Goal: Browse casually: Explore the website without a specific task or goal

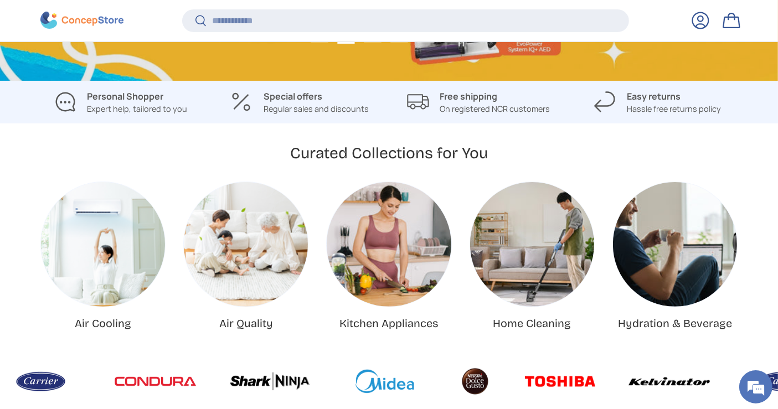
scroll to position [501, 0]
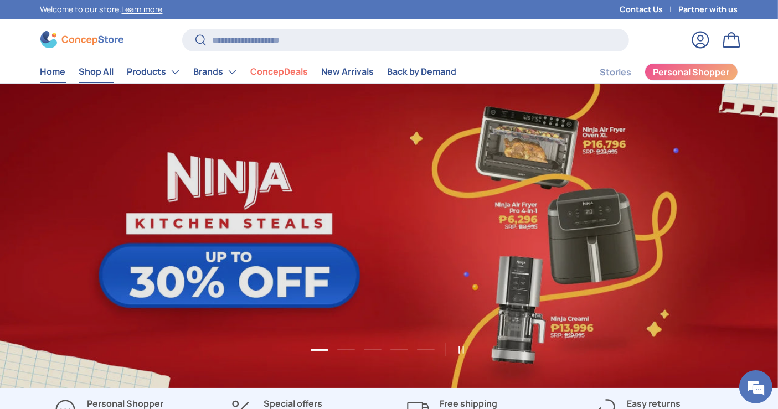
click at [100, 74] on link "Shop All" at bounding box center [96, 72] width 35 height 22
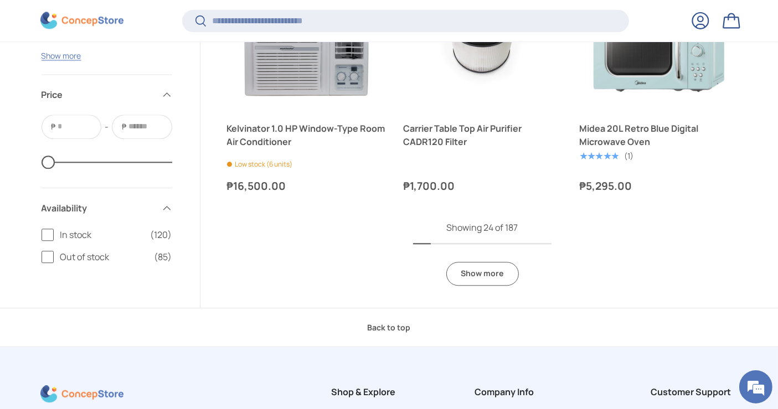
scroll to position [2704, 0]
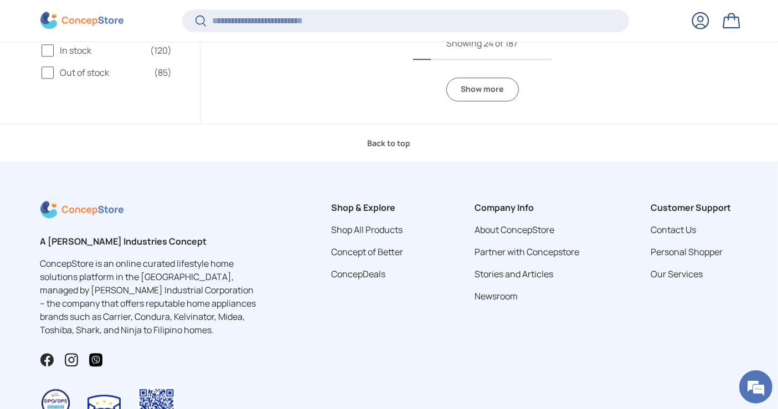
click at [472, 89] on link "Show more" at bounding box center [482, 90] width 73 height 24
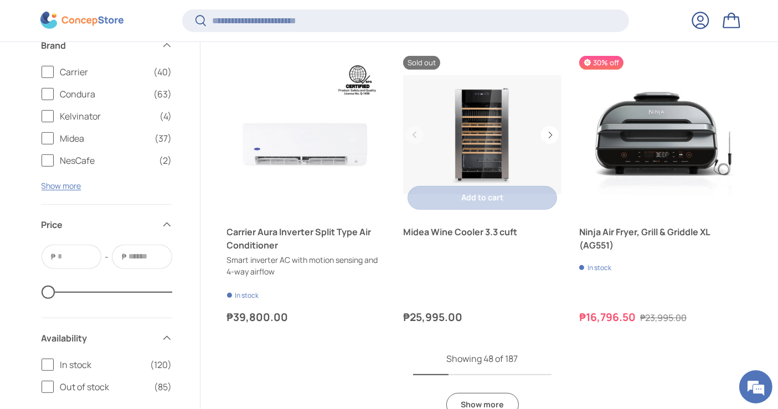
scroll to position [4735, 0]
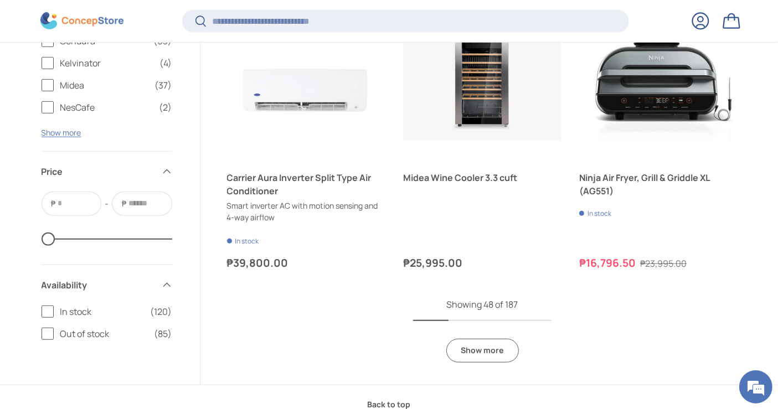
click at [473, 348] on link "Show more" at bounding box center [482, 351] width 73 height 24
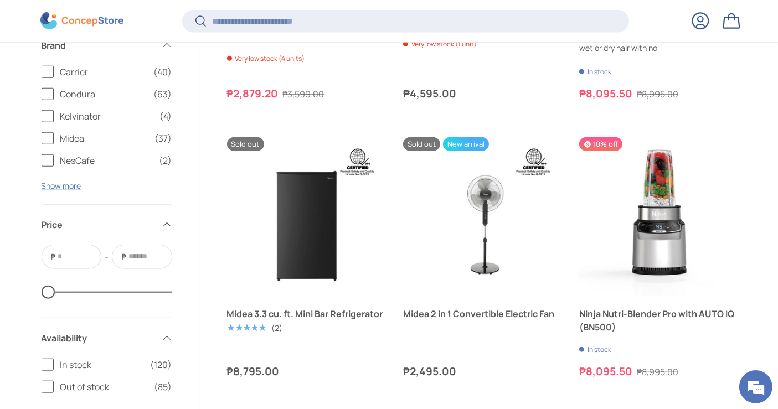
scroll to position [5227, 0]
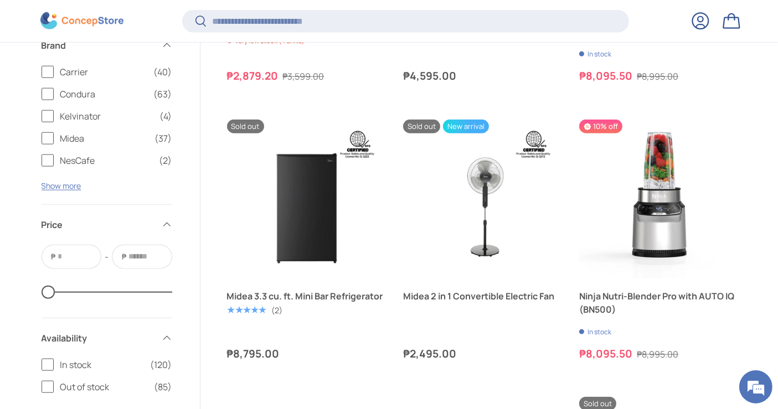
click at [97, 21] on img at bounding box center [81, 20] width 83 height 17
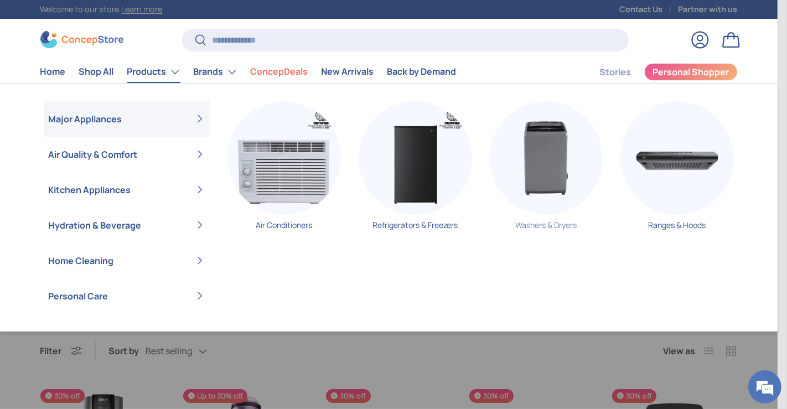
click at [581, 161] on img "Primary" at bounding box center [547, 158] width 114 height 114
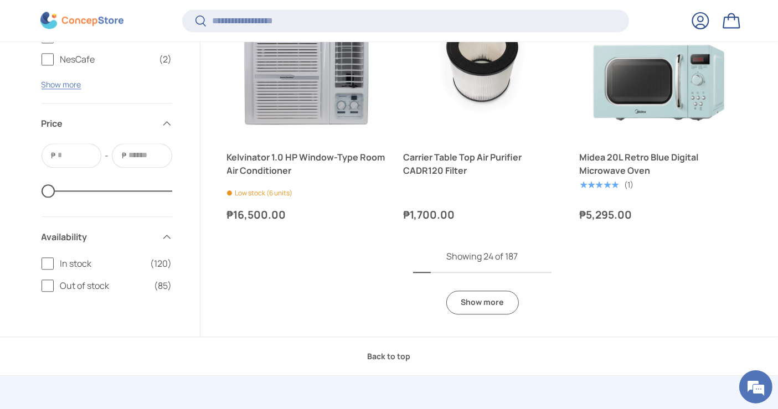
scroll to position [2581, 0]
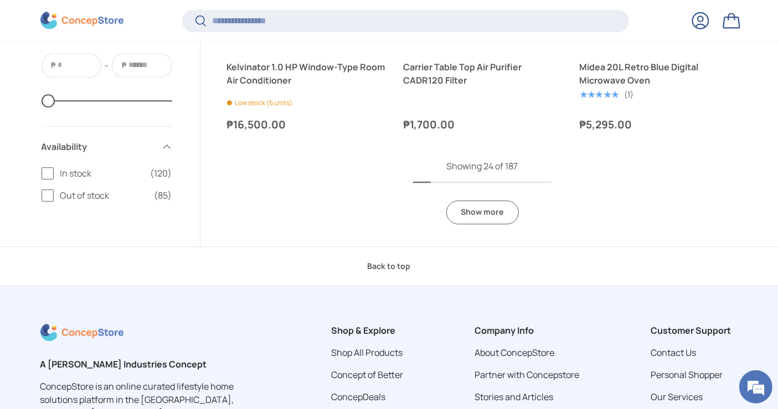
click at [468, 222] on link "Show more" at bounding box center [482, 212] width 73 height 24
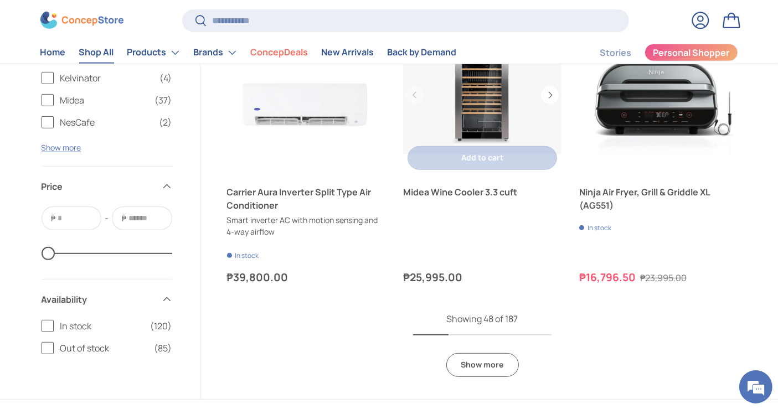
scroll to position [4796, 0]
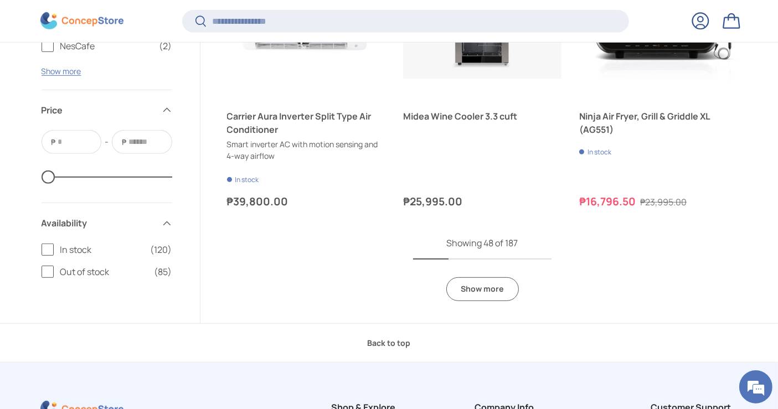
click at [463, 286] on link "Show more" at bounding box center [482, 289] width 73 height 24
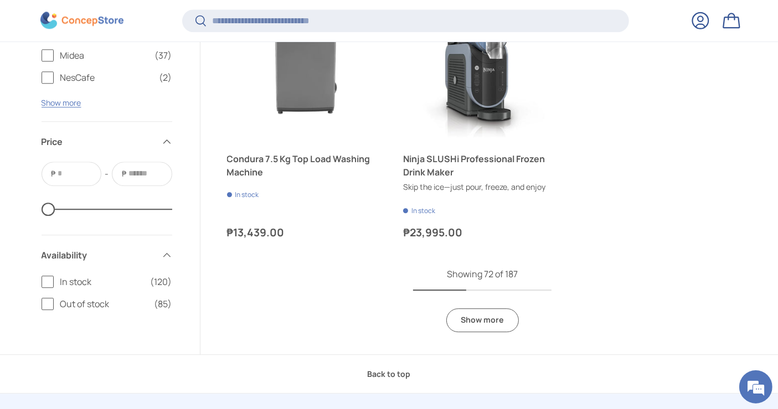
scroll to position [7134, 0]
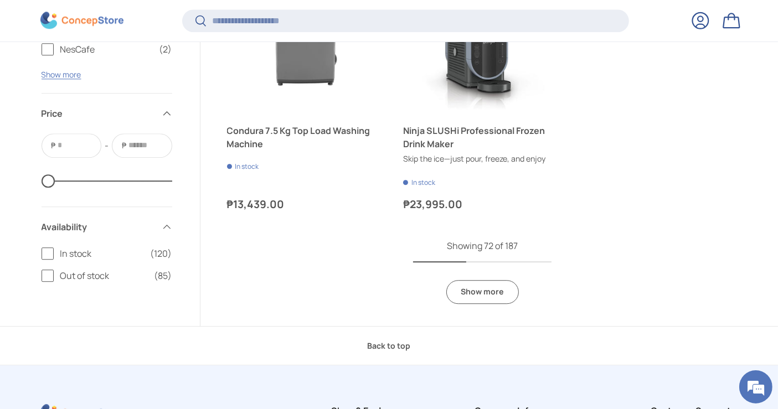
click at [488, 282] on link "Show more" at bounding box center [482, 292] width 73 height 24
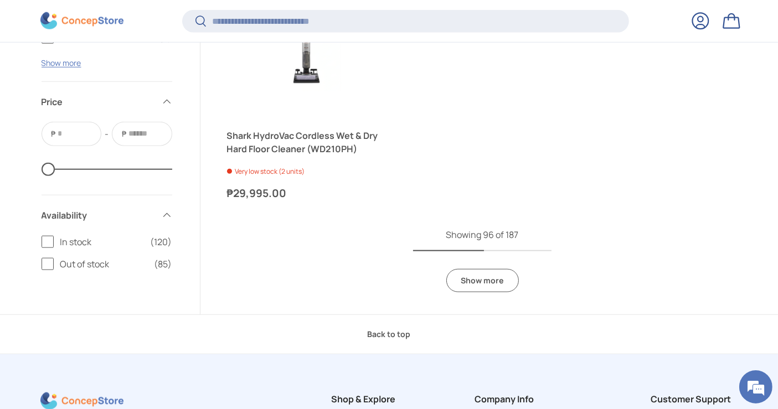
scroll to position [9472, 0]
click at [485, 271] on link "Show more" at bounding box center [482, 281] width 73 height 24
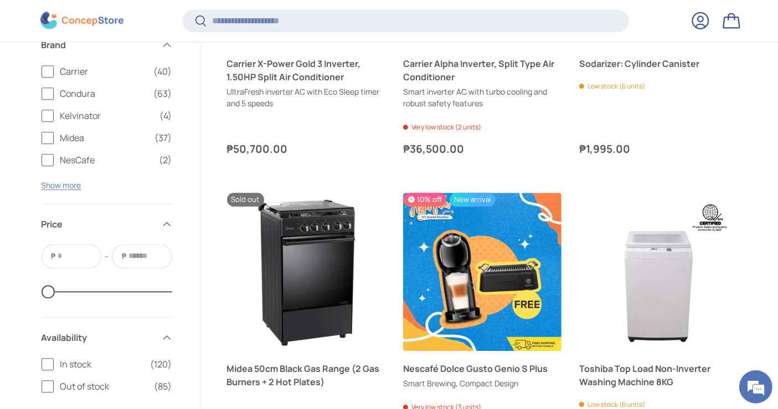
scroll to position [11010, 0]
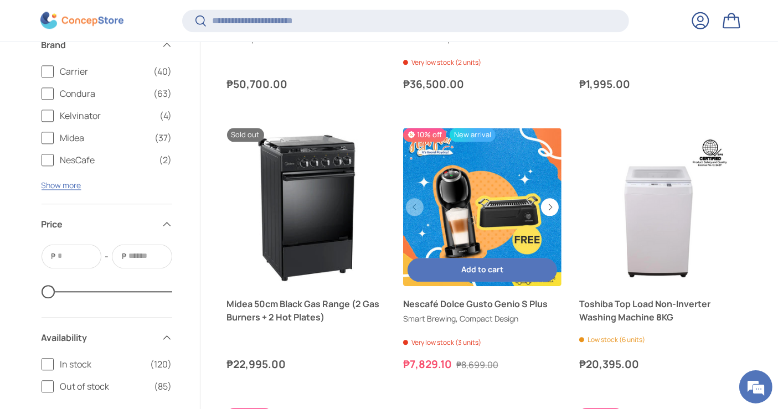
click at [465, 217] on link "Nescafé Dolce Gusto Genio S Plus" at bounding box center [482, 207] width 158 height 158
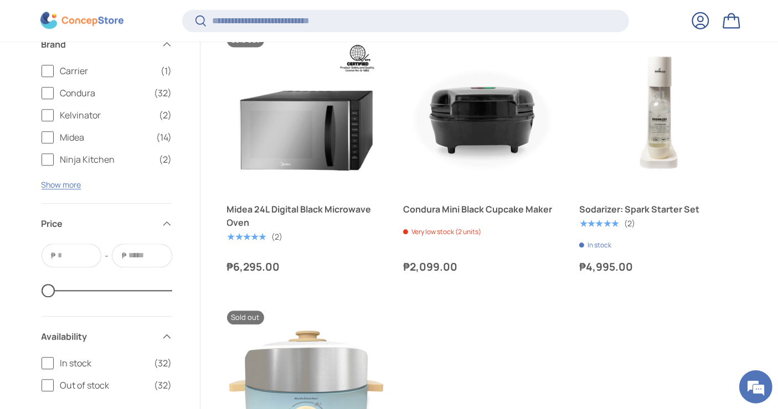
scroll to position [2644, 0]
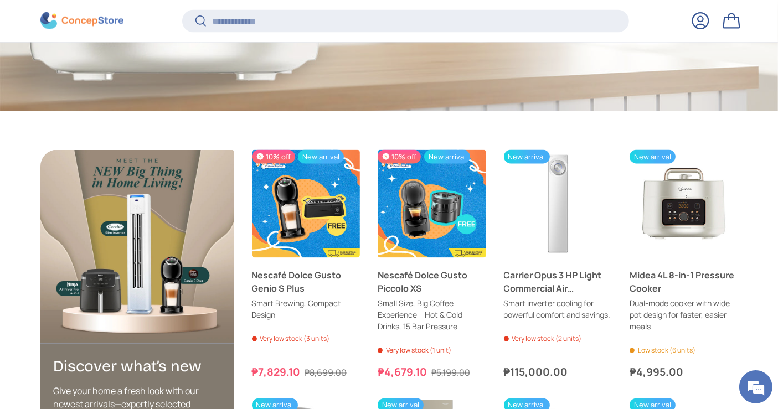
scroll to position [1987, 0]
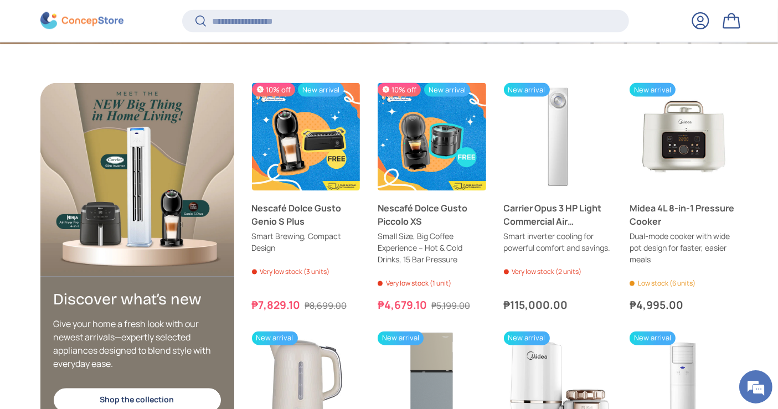
click at [344, 7] on store-header "Search Search Reset Log in Bag Menu Home Shop All Products Back Products" at bounding box center [389, 20] width 778 height 43
click at [326, 13] on input "Search" at bounding box center [405, 20] width 446 height 23
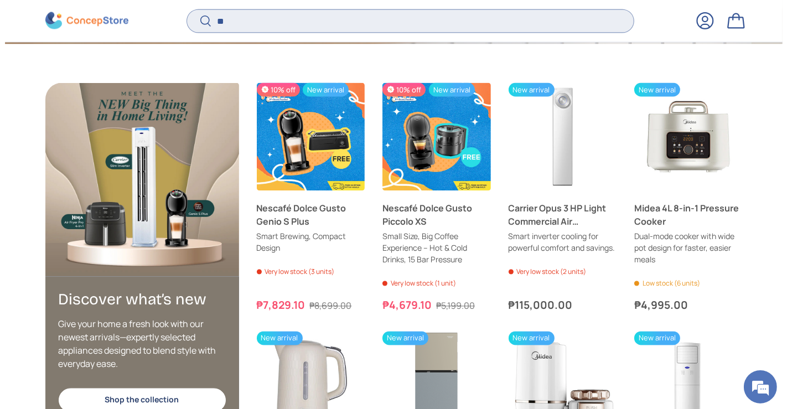
scroll to position [0, 0]
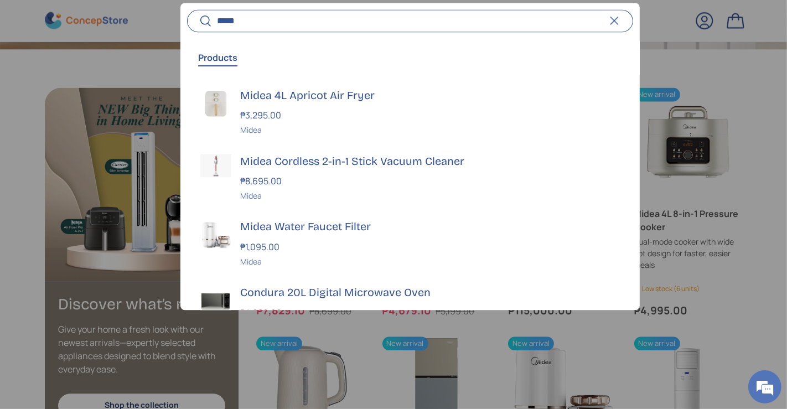
type input "*****"
click at [187, 9] on button "Search" at bounding box center [199, 22] width 25 height 26
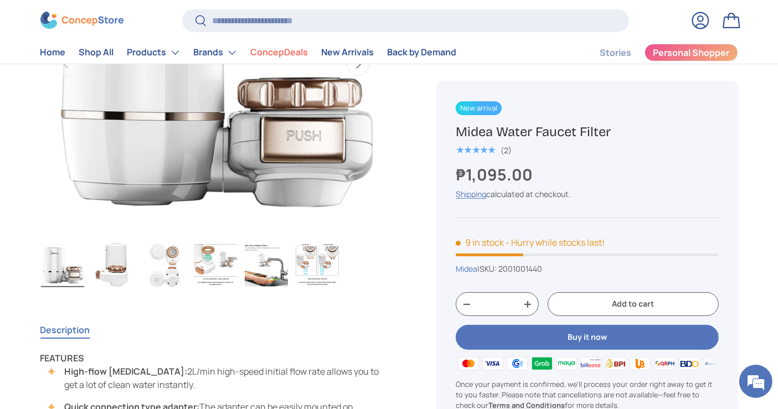
scroll to position [246, 0]
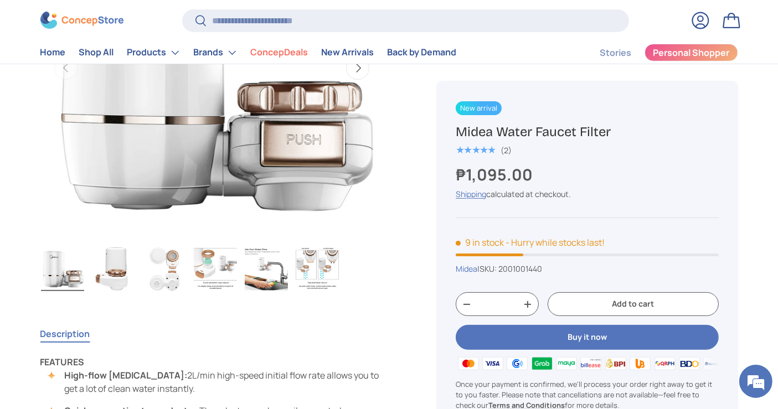
click at [277, 274] on img "Gallery Viewer" at bounding box center [266, 269] width 43 height 44
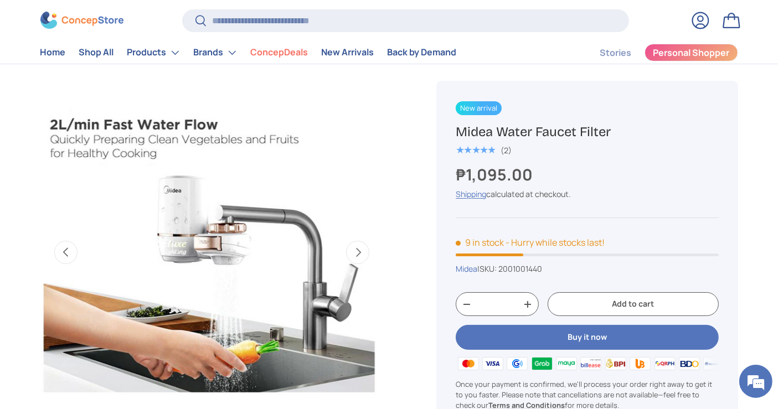
scroll to position [0, 0]
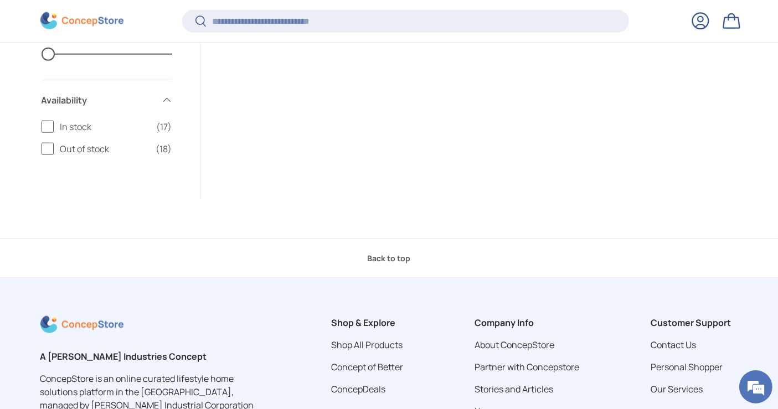
scroll to position [1331, 0]
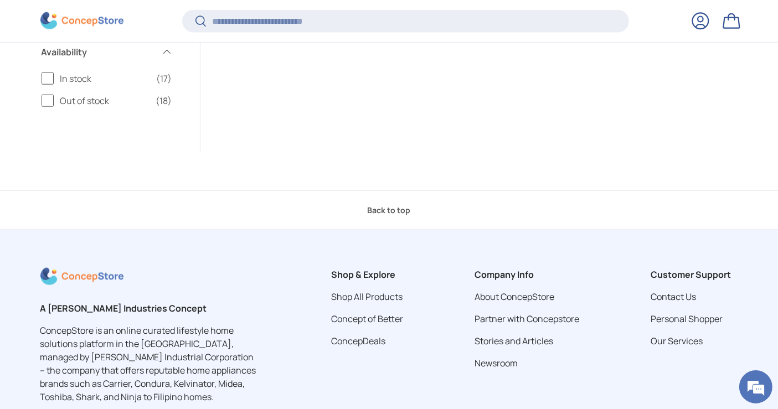
click at [84, 17] on img at bounding box center [81, 20] width 83 height 17
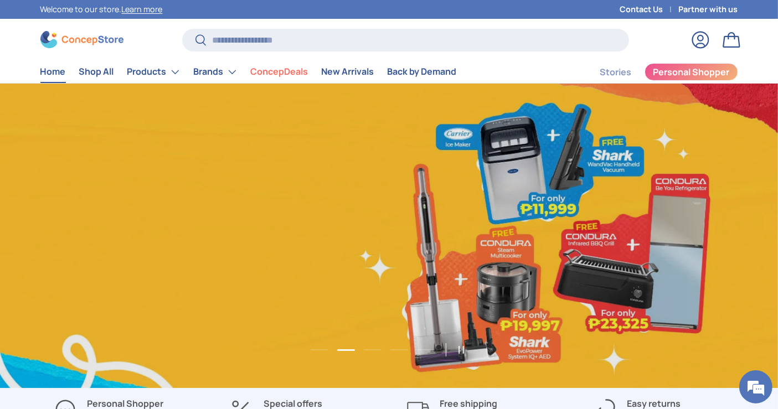
scroll to position [0, 778]
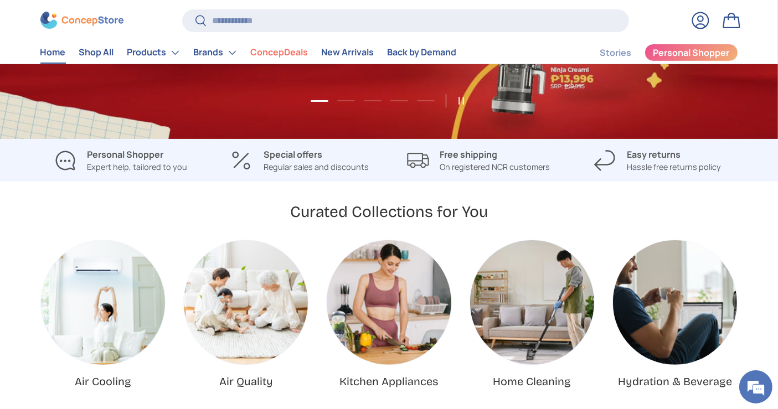
scroll to position [307, 0]
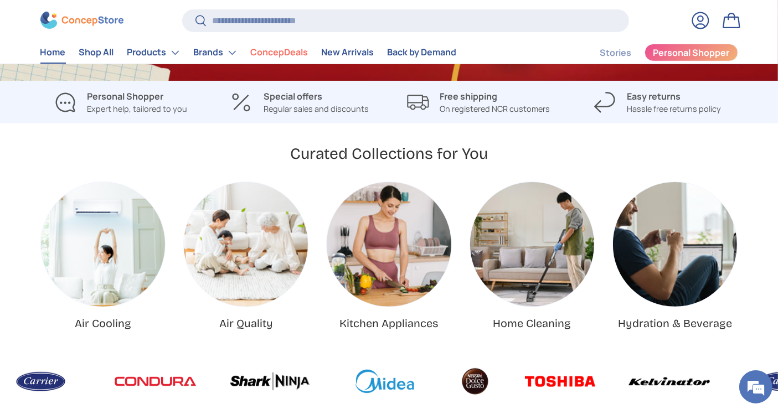
click at [522, 238] on img "Home Cleaning" at bounding box center [532, 244] width 124 height 124
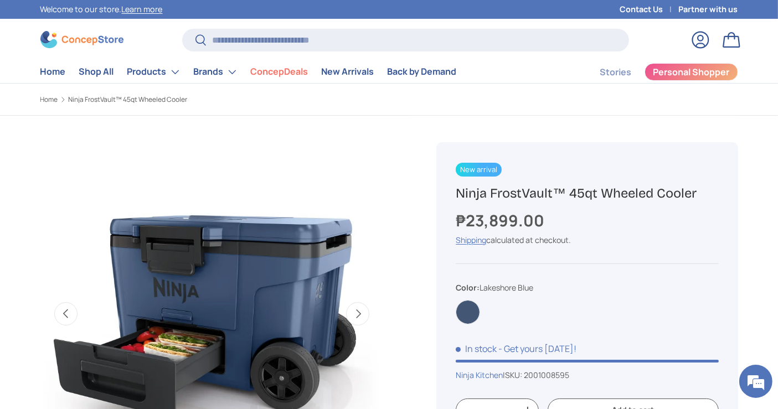
scroll to position [0, 57]
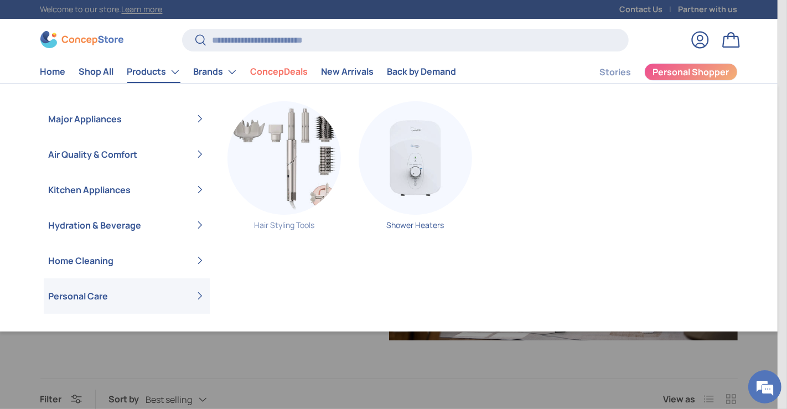
click at [298, 157] on img "Primary" at bounding box center [285, 158] width 114 height 114
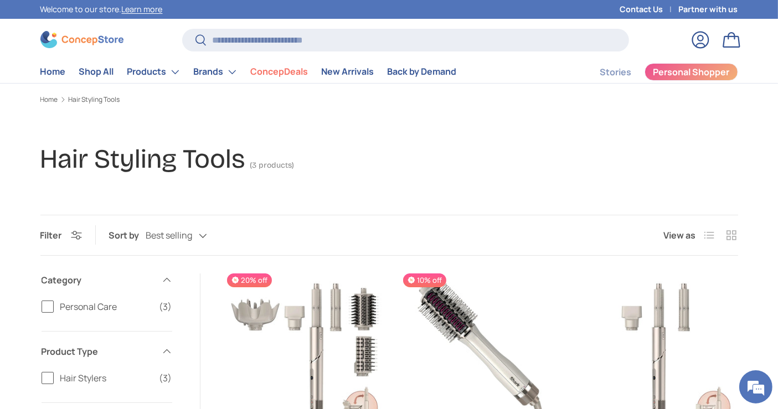
click at [110, 38] on img at bounding box center [81, 39] width 83 height 17
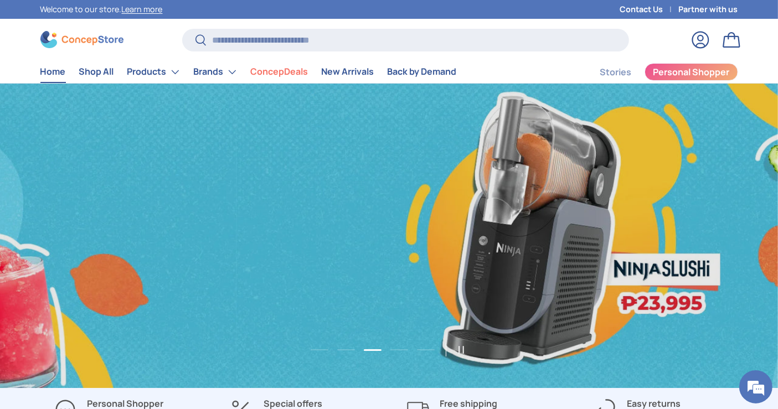
scroll to position [0, 1556]
